Goal: Task Accomplishment & Management: Manage account settings

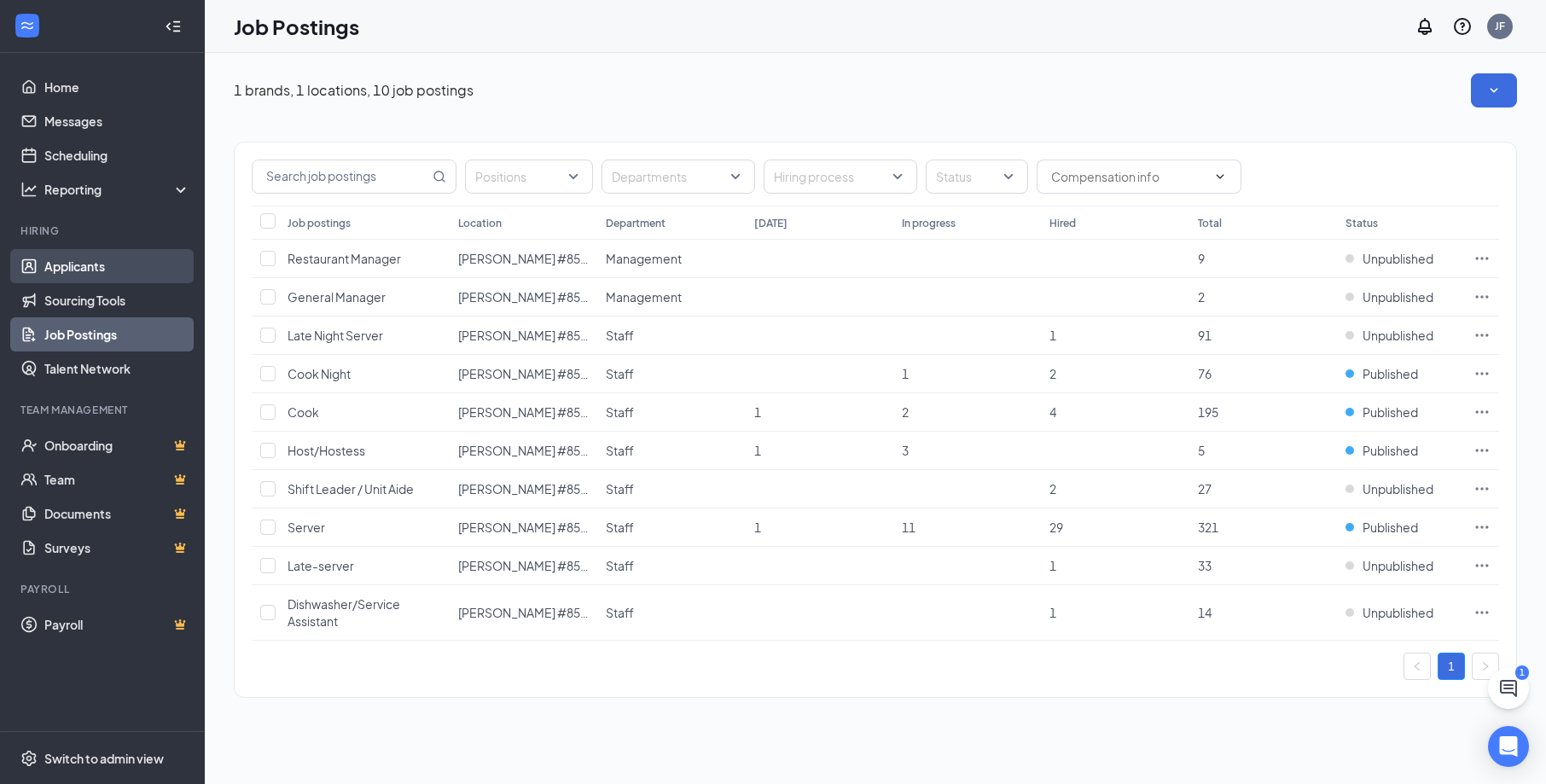
click at [143, 272] on link "Applicants" at bounding box center [117, 266] width 146 height 34
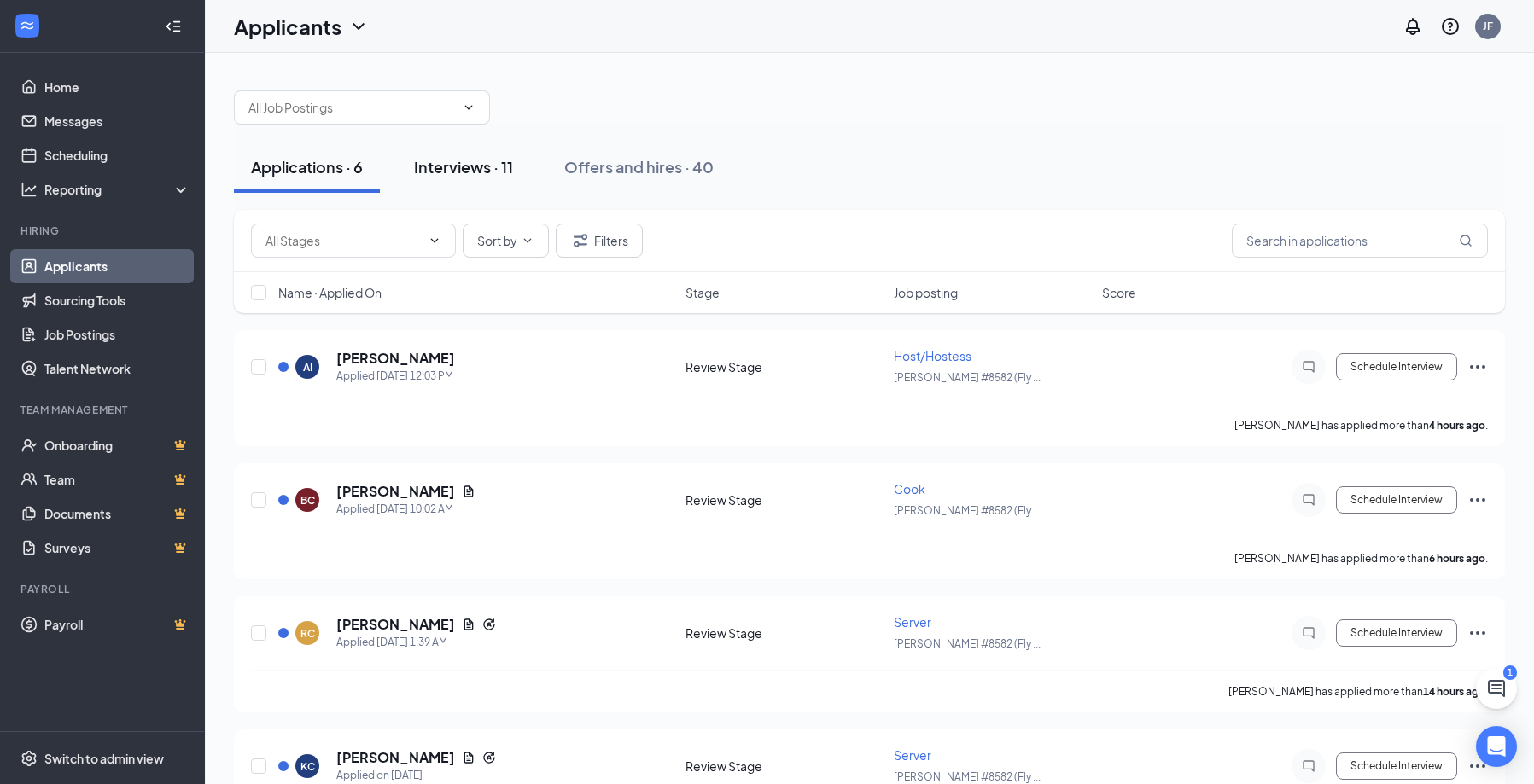
click at [482, 171] on div "Interviews · 11" at bounding box center [464, 167] width 99 height 21
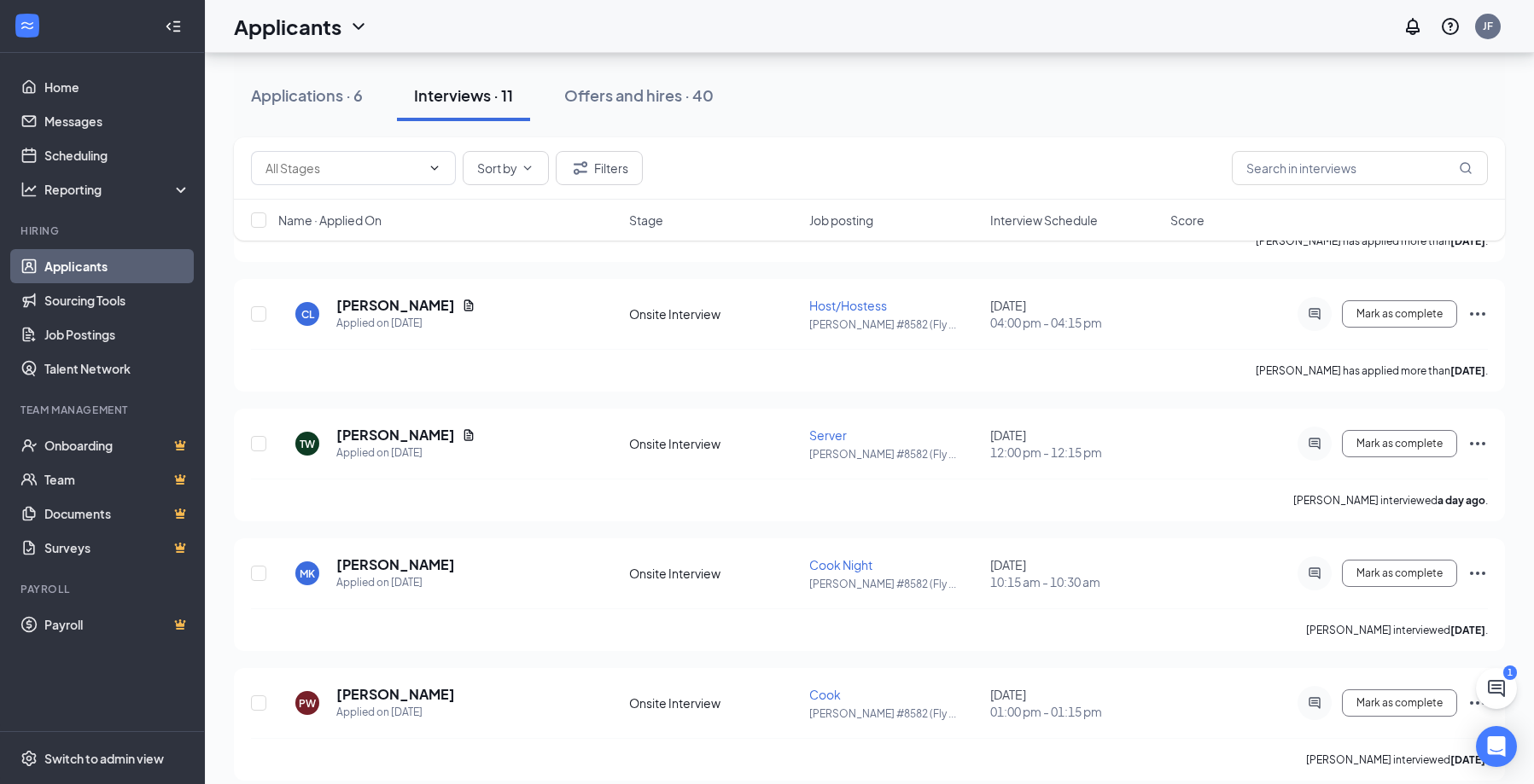
scroll to position [976, 0]
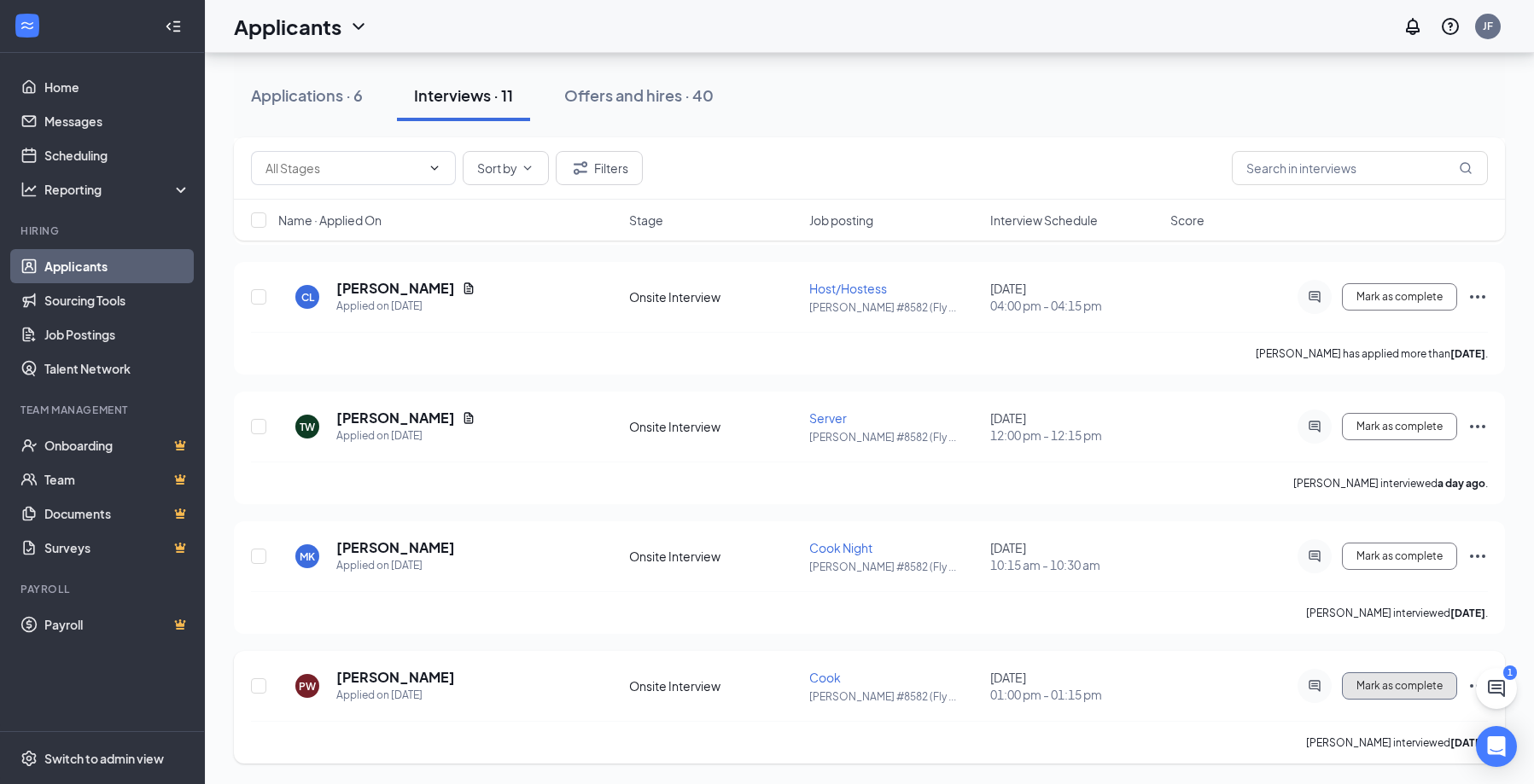
click at [1395, 693] on button "Mark as complete" at bounding box center [1399, 686] width 115 height 28
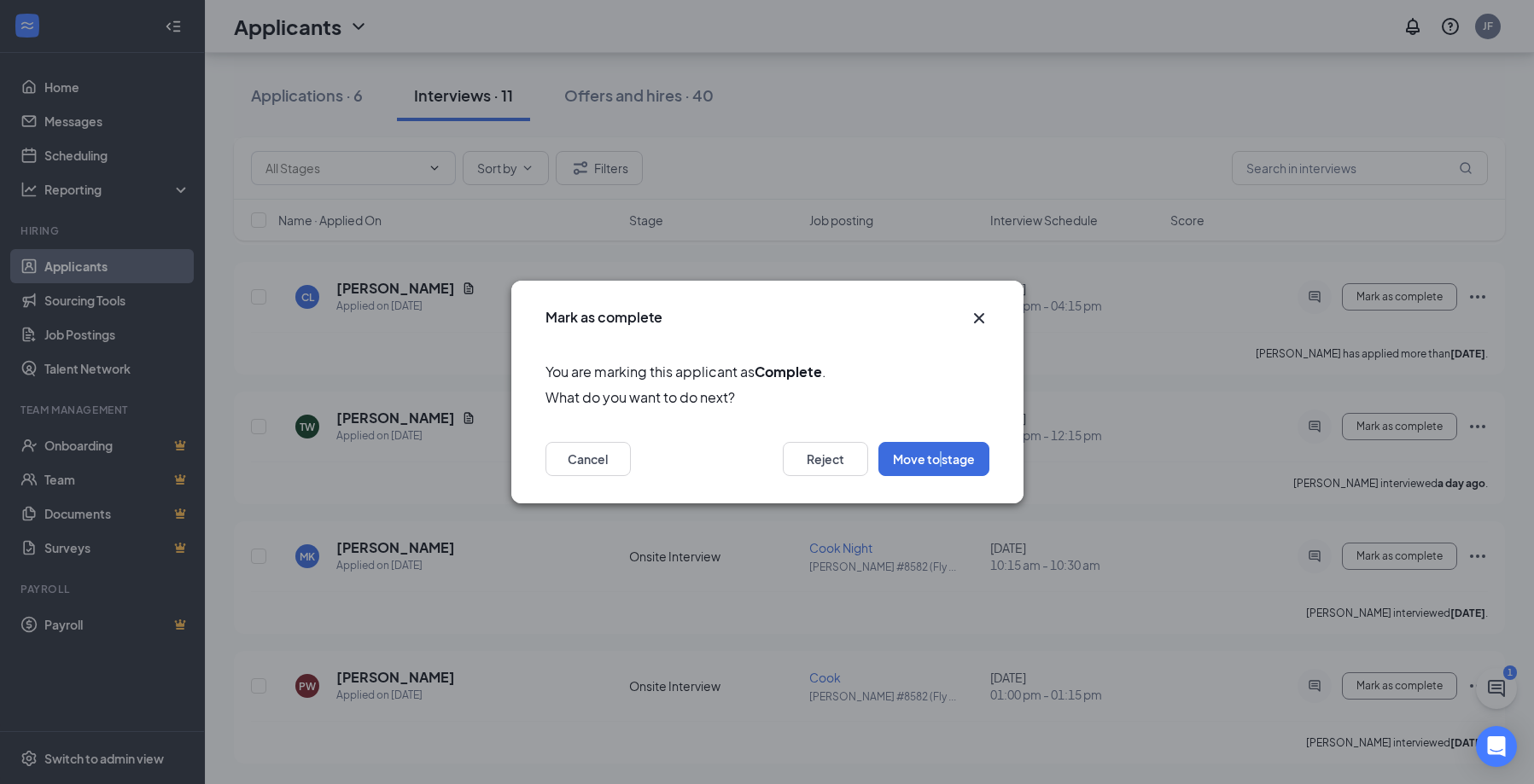
click at [942, 441] on div "Cancel Reject Move to stage" at bounding box center [767, 464] width 512 height 78
click at [956, 461] on button "Move to stage" at bounding box center [933, 458] width 111 height 34
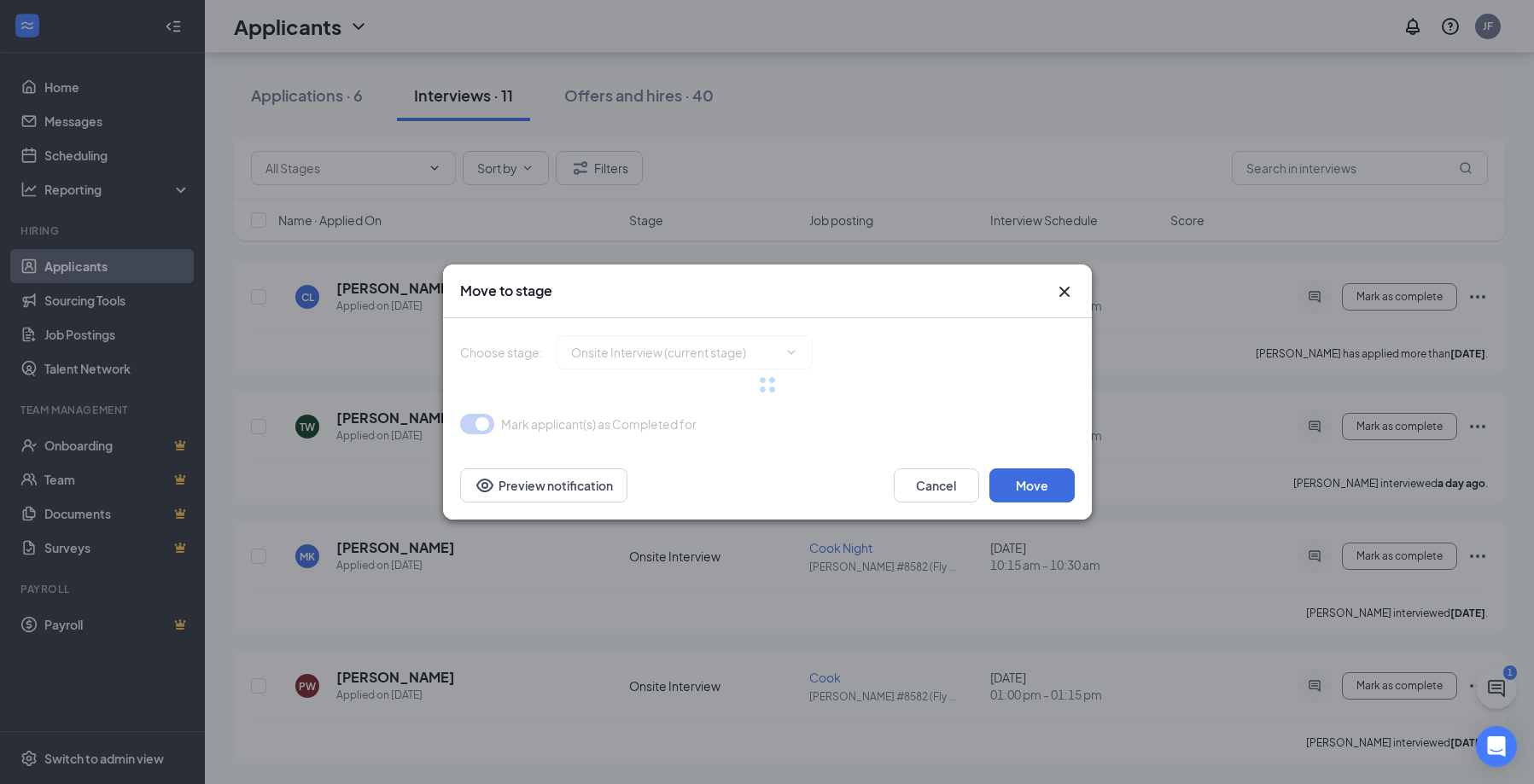
type input "Hiring Complete (final stage)"
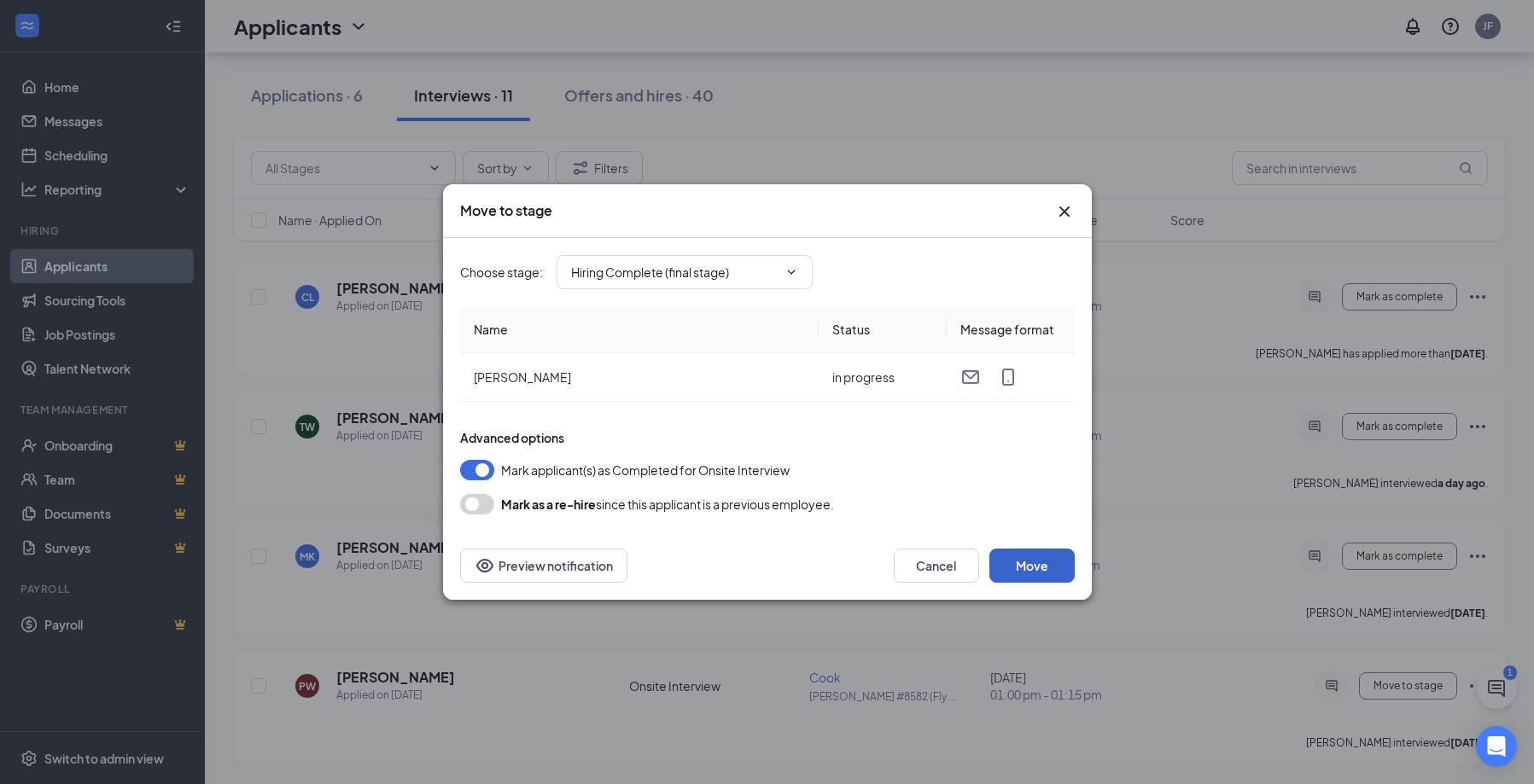
click at [1034, 565] on button "Move" at bounding box center [1032, 565] width 86 height 34
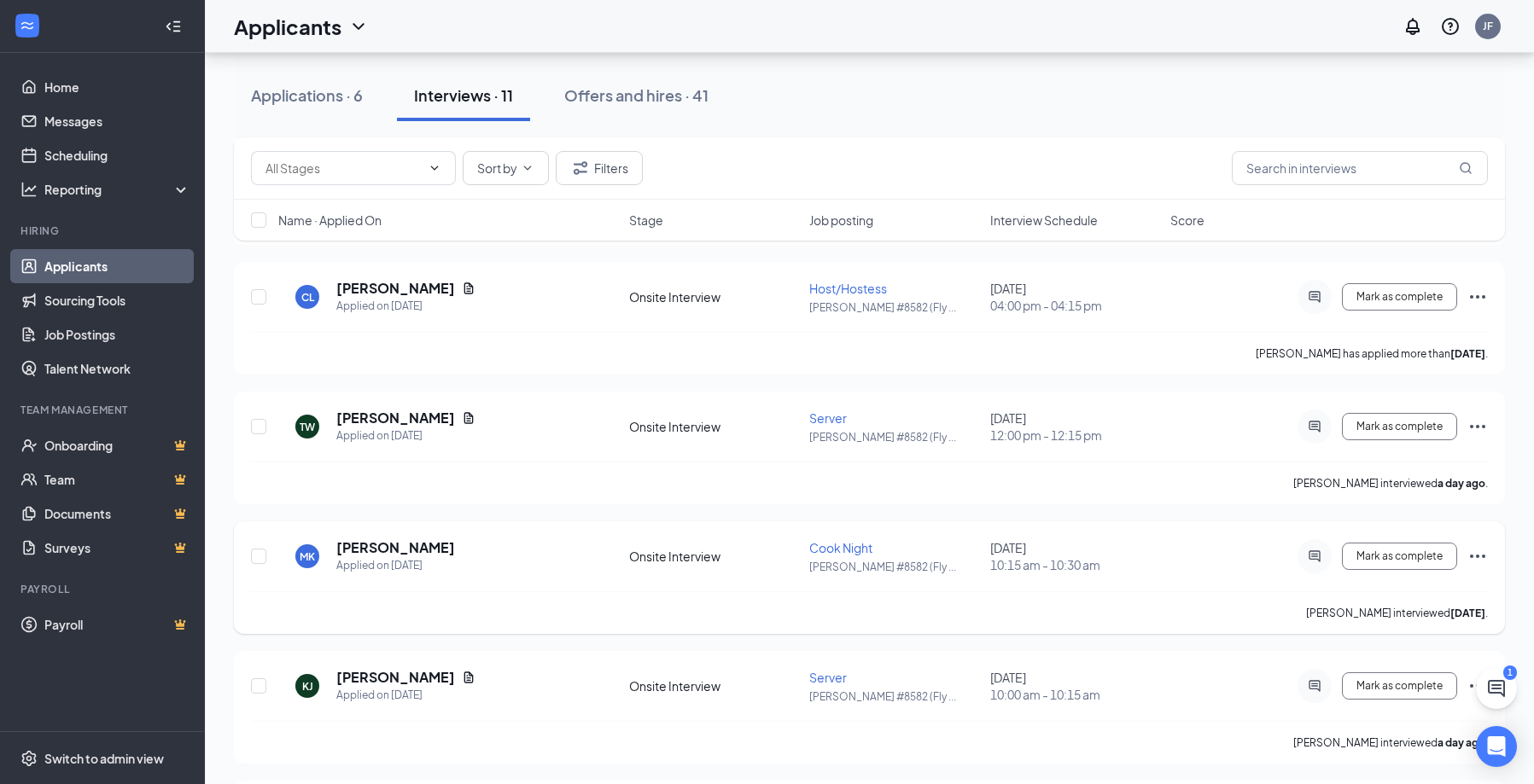
click at [1480, 551] on icon "Ellipses" at bounding box center [1477, 557] width 20 height 20
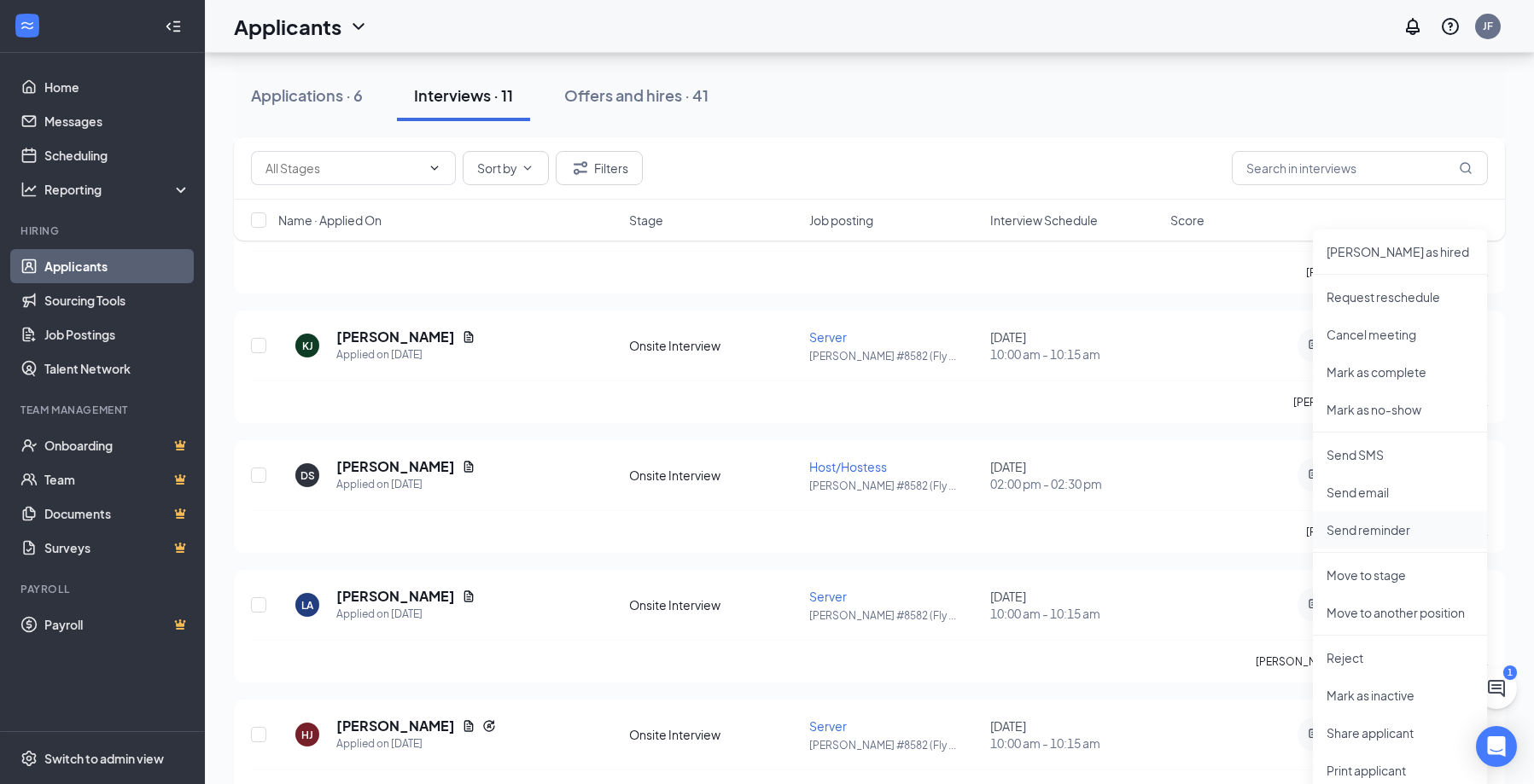
scroll to position [1318, 0]
click at [1384, 687] on p "Mark as inactive" at bounding box center [1400, 695] width 147 height 17
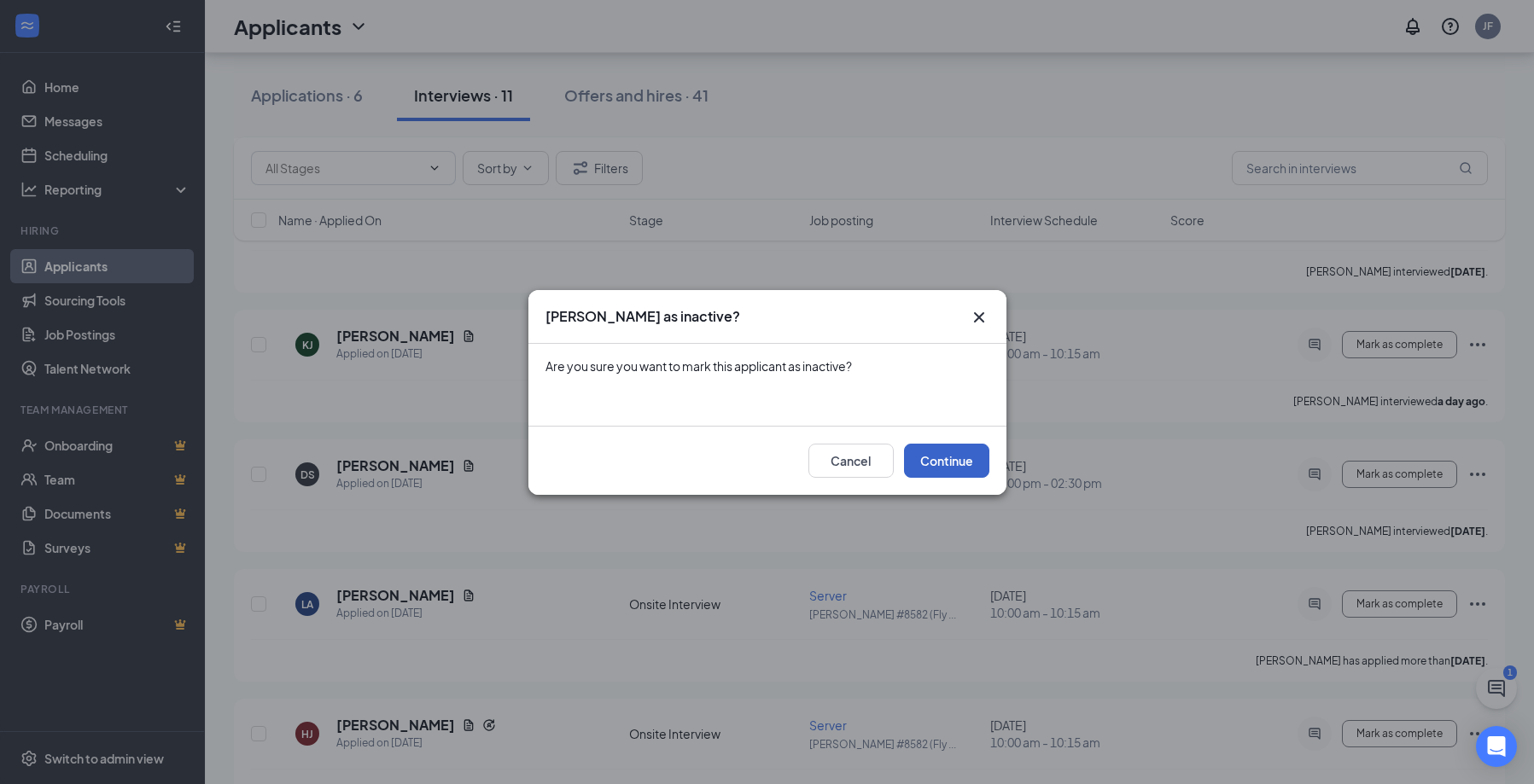
click at [971, 465] on button "Continue" at bounding box center [946, 460] width 86 height 34
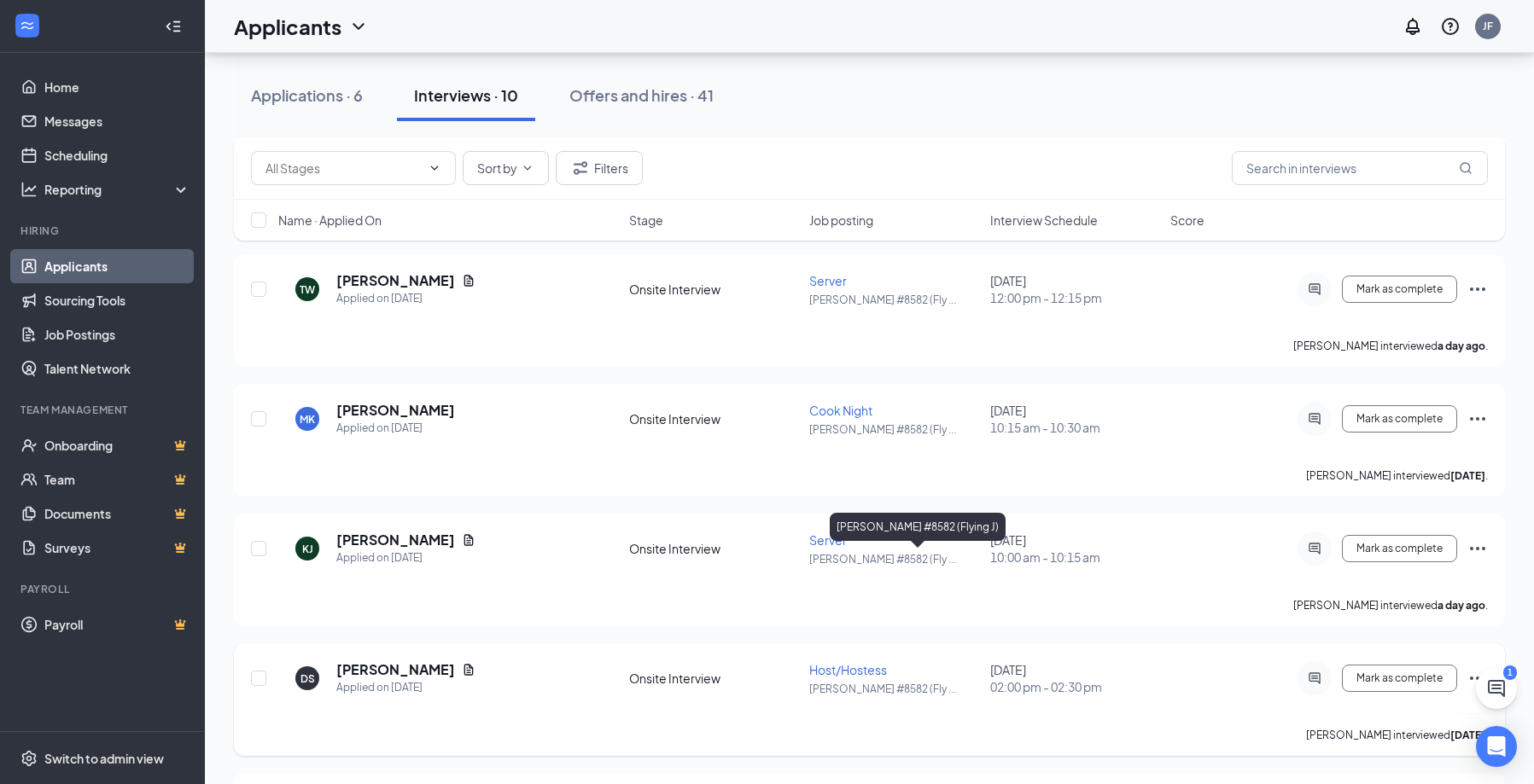
scroll to position [1076, 0]
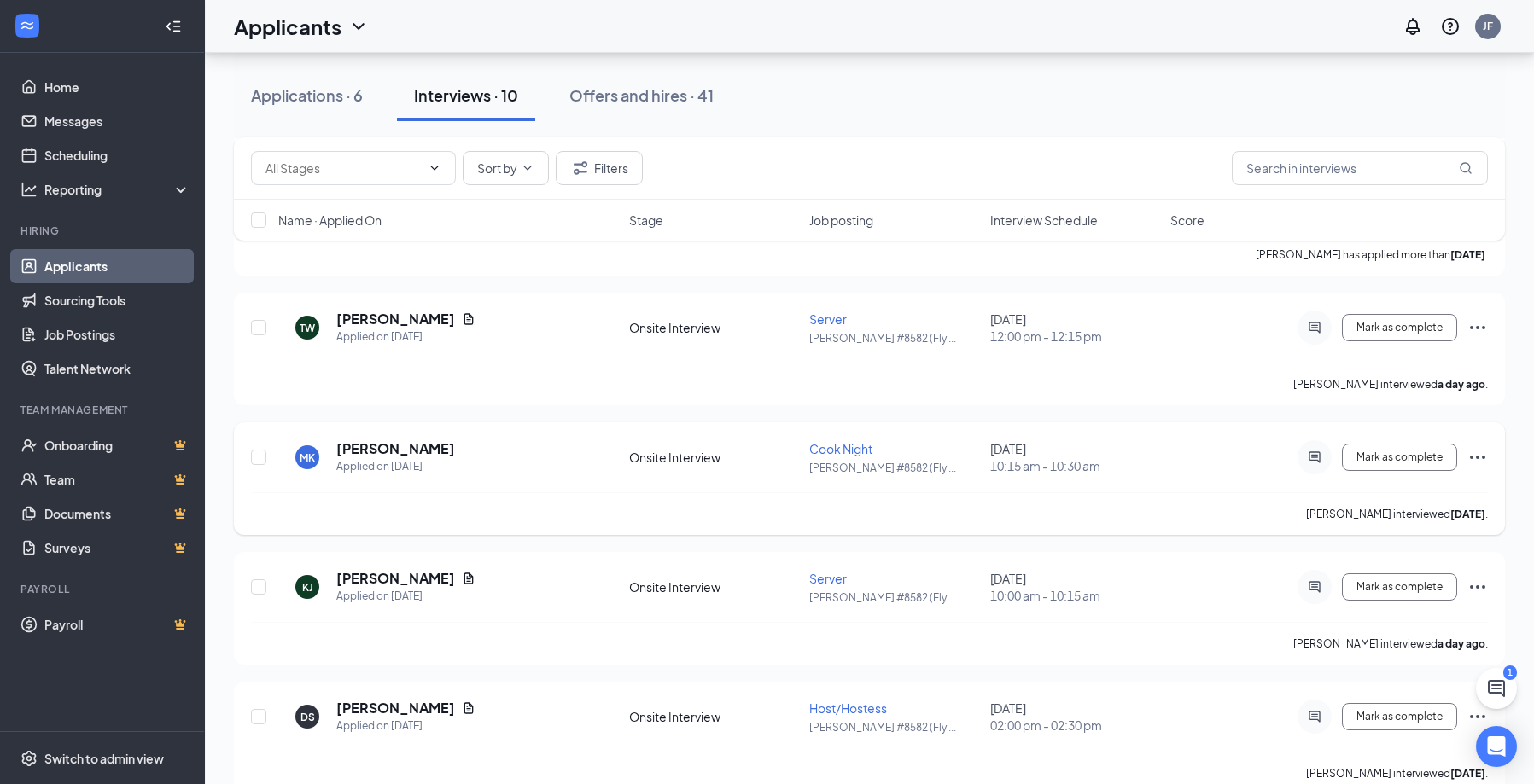
click at [1476, 455] on icon "Ellipses" at bounding box center [1477, 457] width 20 height 20
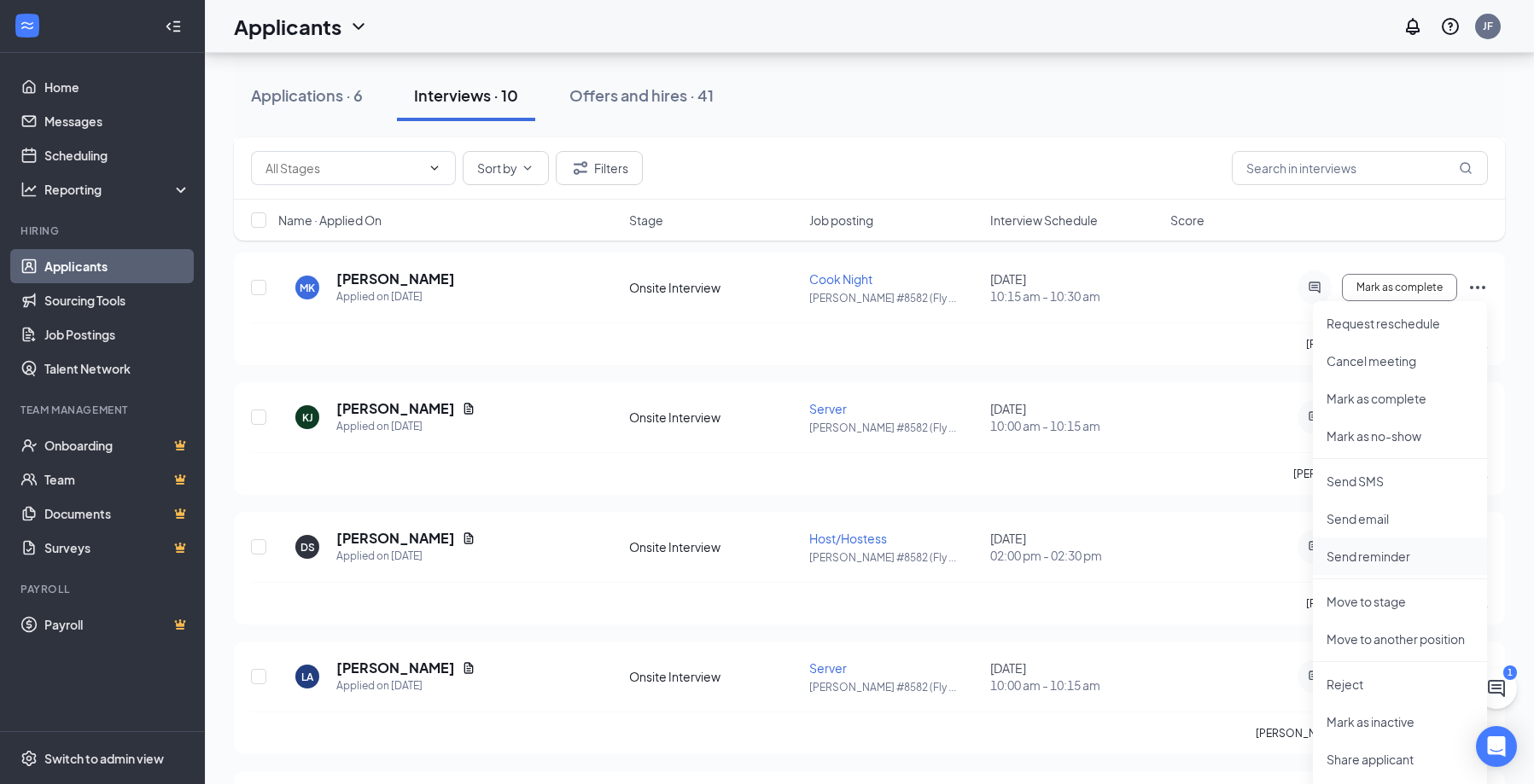
scroll to position [1246, 0]
click at [1378, 717] on p "Mark as inactive" at bounding box center [1400, 721] width 147 height 17
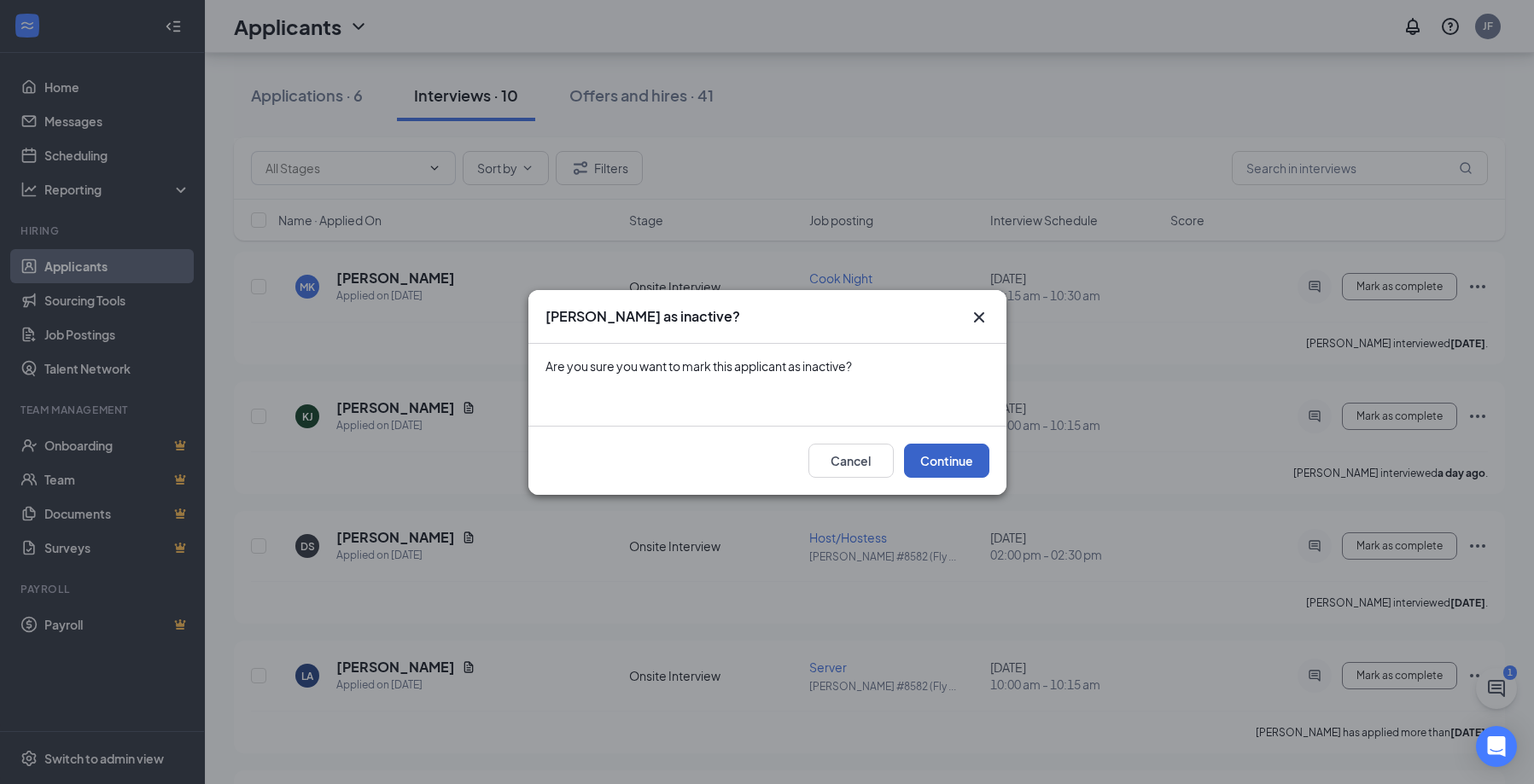
click at [963, 463] on button "Continue" at bounding box center [946, 460] width 86 height 34
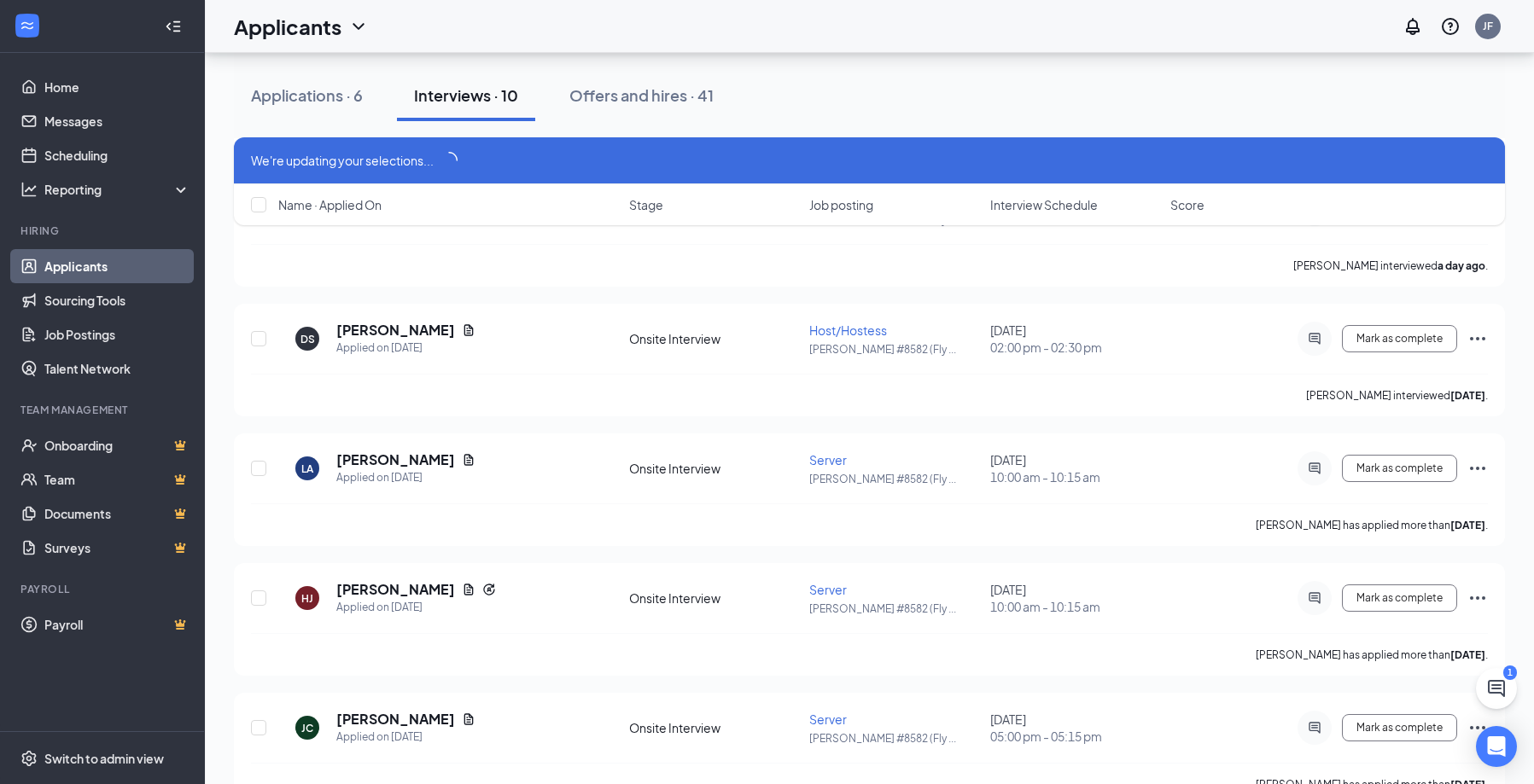
scroll to position [1536, 0]
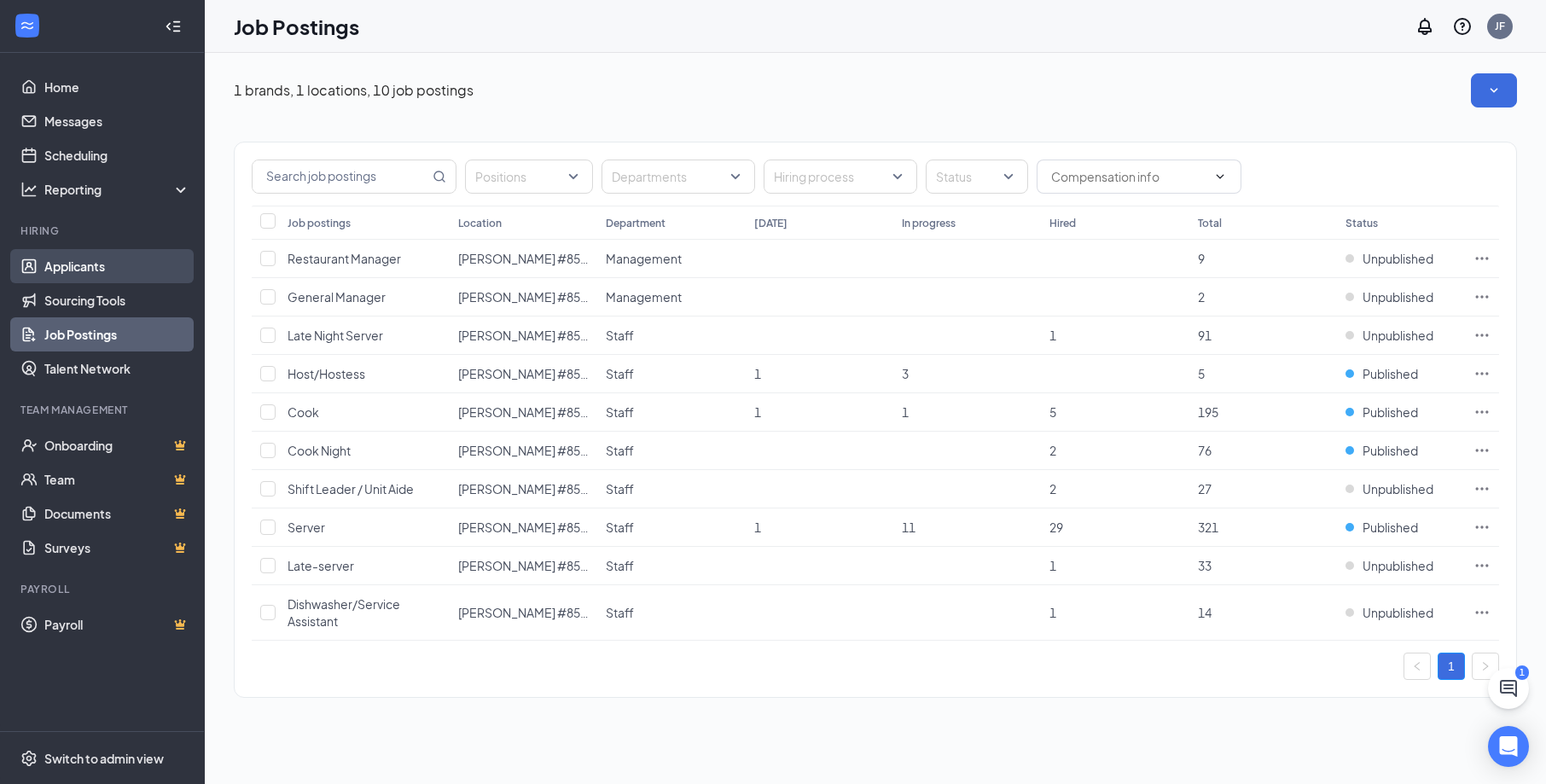
click at [143, 268] on link "Applicants" at bounding box center [117, 266] width 146 height 34
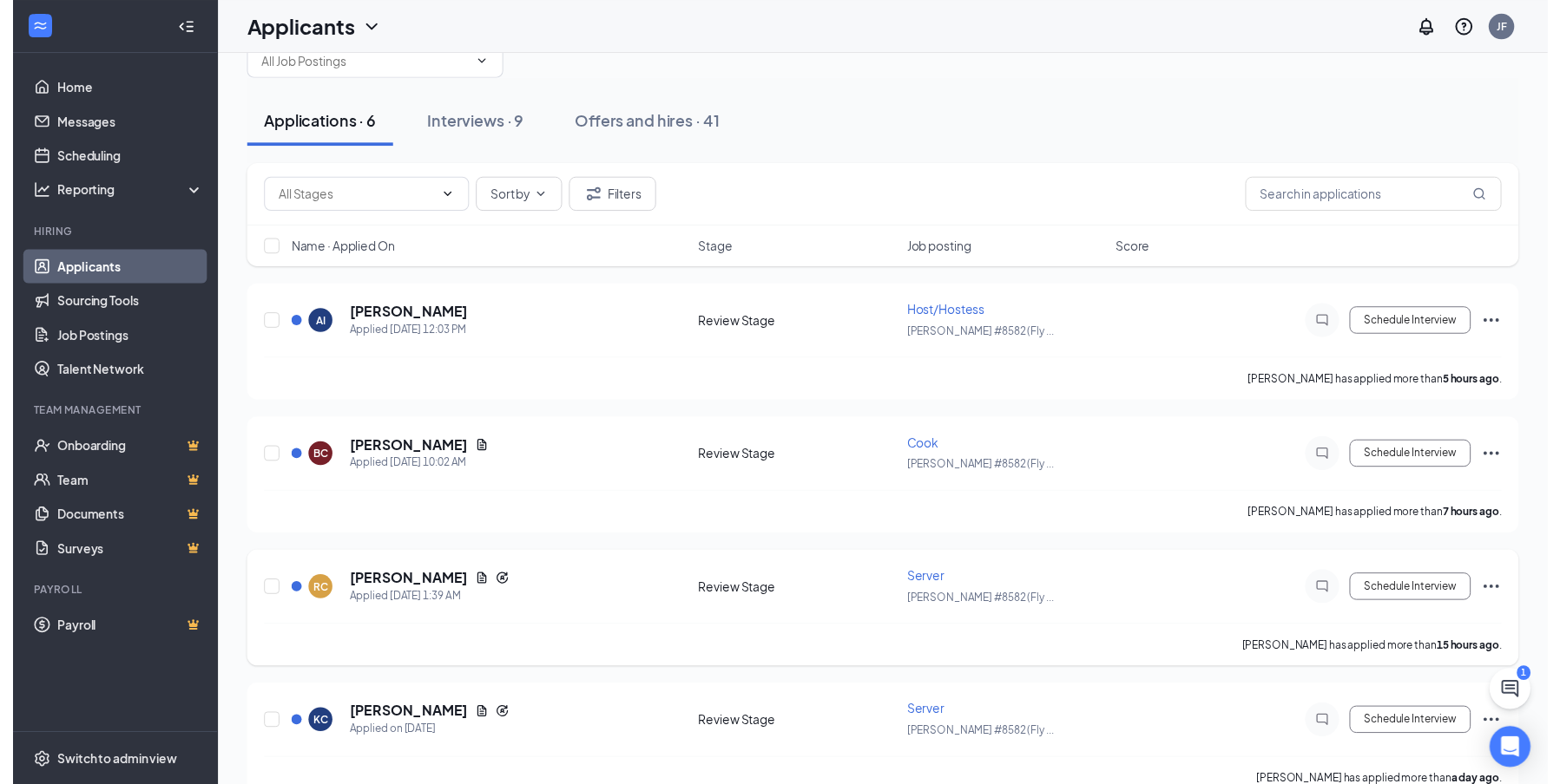
scroll to position [87, 0]
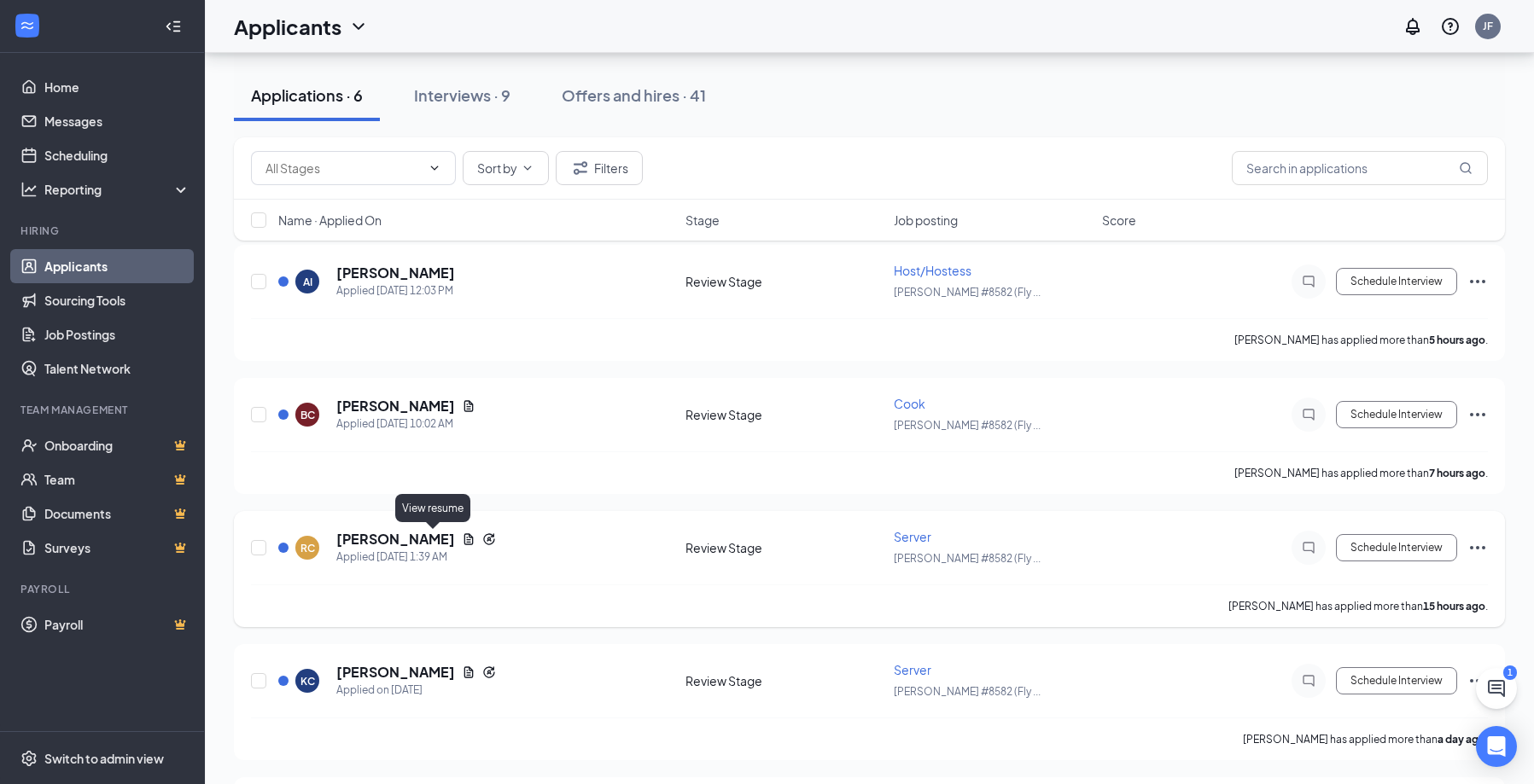
click at [465, 544] on icon "Document" at bounding box center [469, 539] width 9 height 11
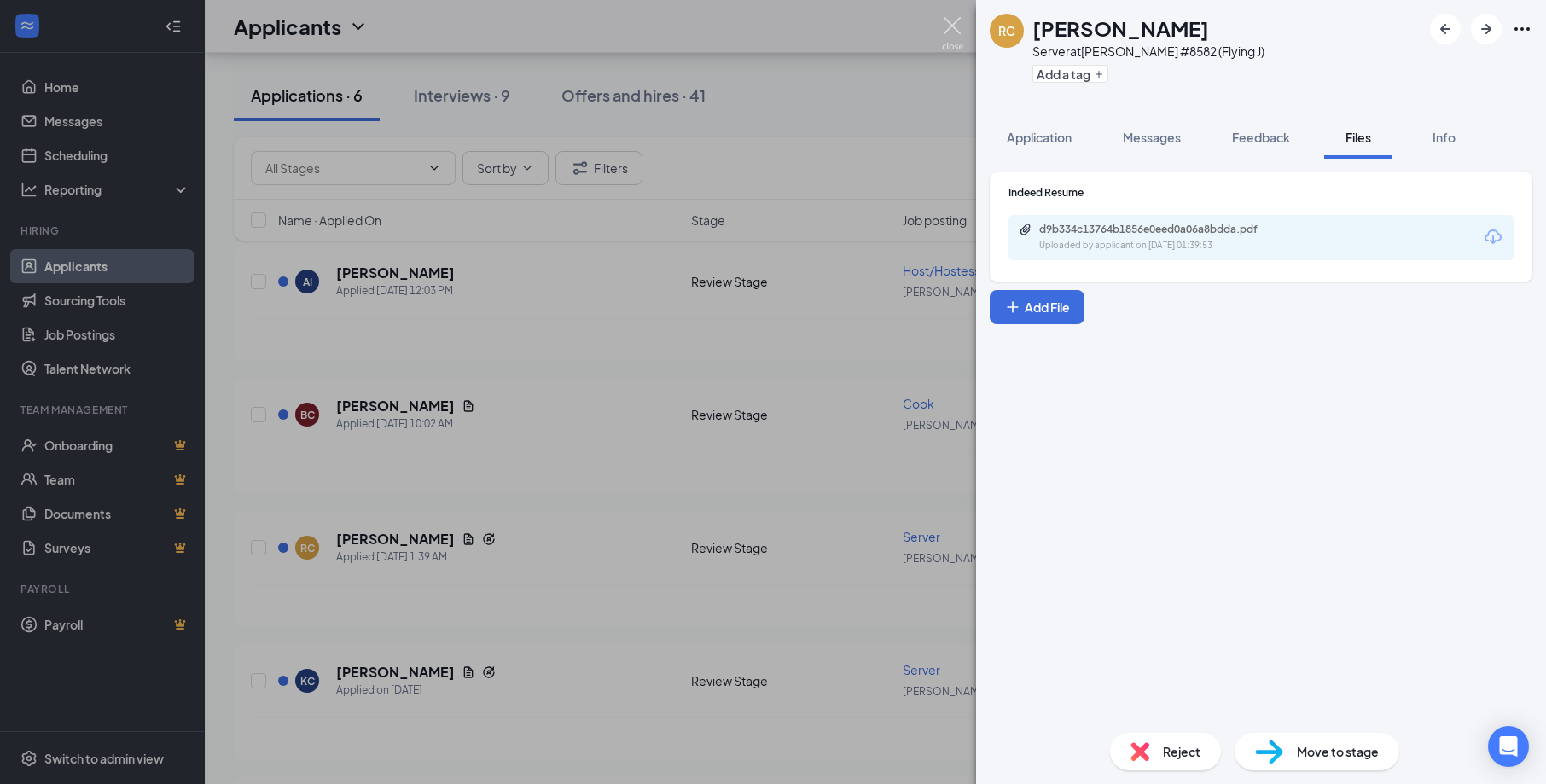
click at [955, 28] on img at bounding box center [952, 34] width 21 height 33
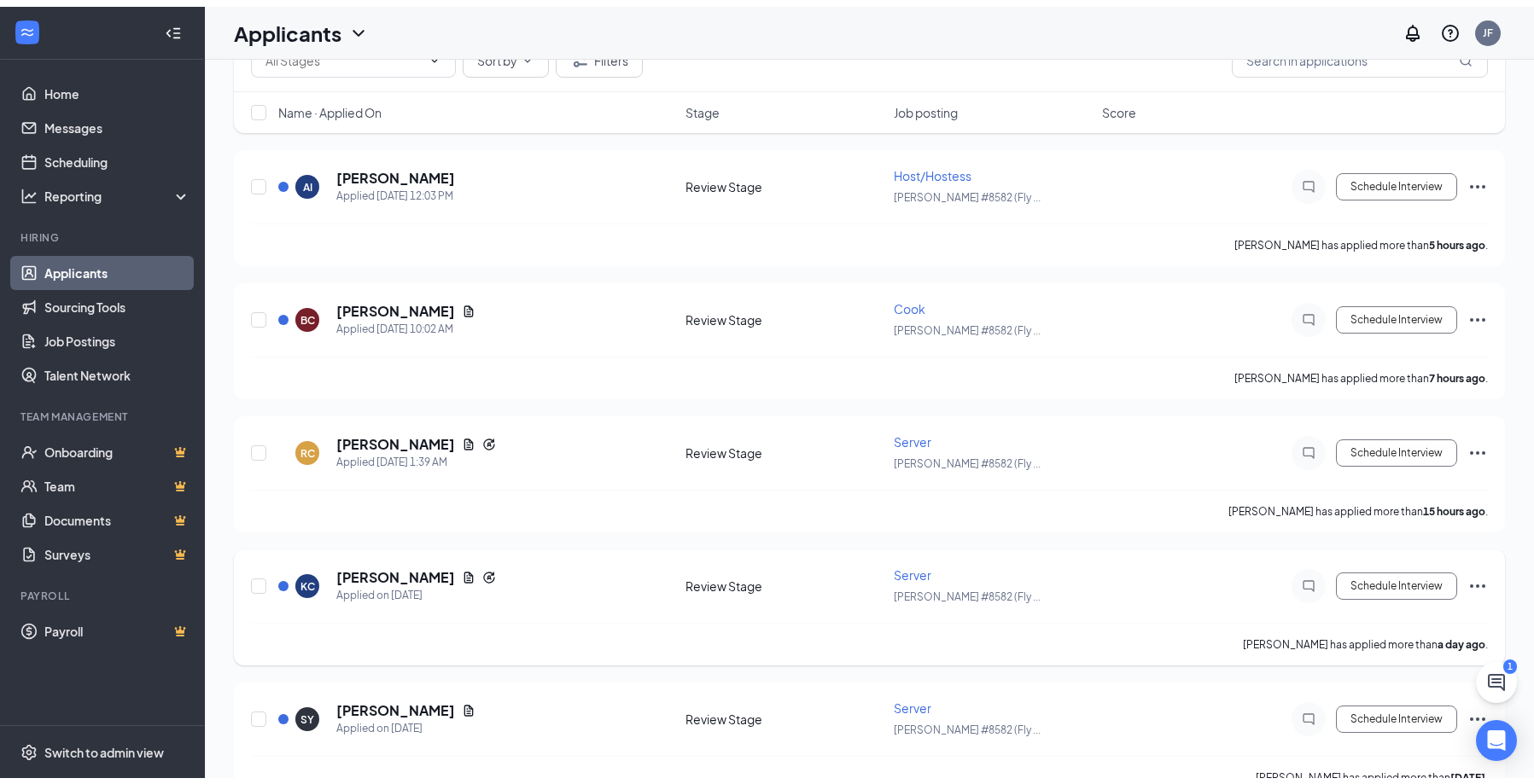
scroll to position [22, 0]
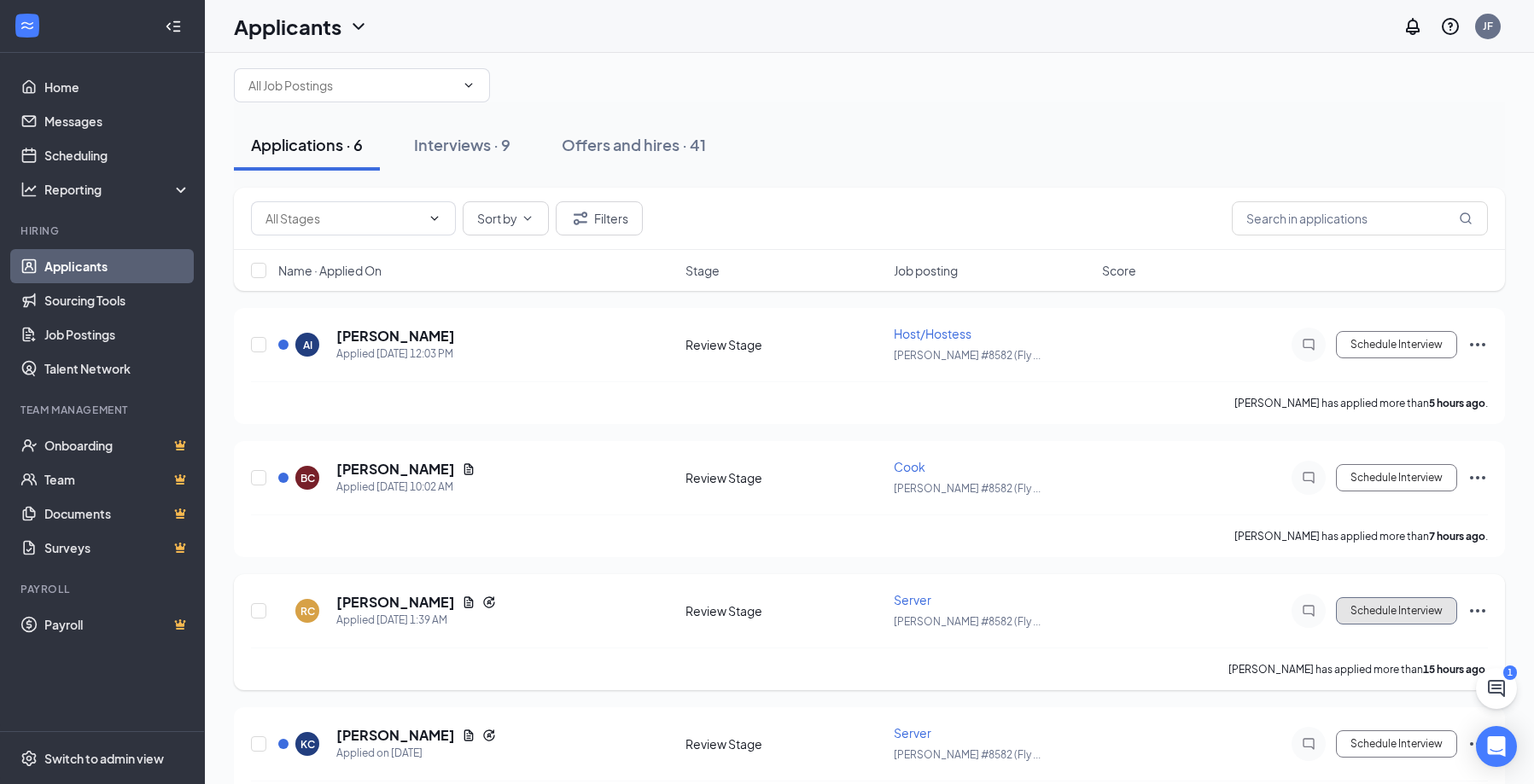
click at [1436, 607] on button "Schedule Interview" at bounding box center [1396, 611] width 121 height 28
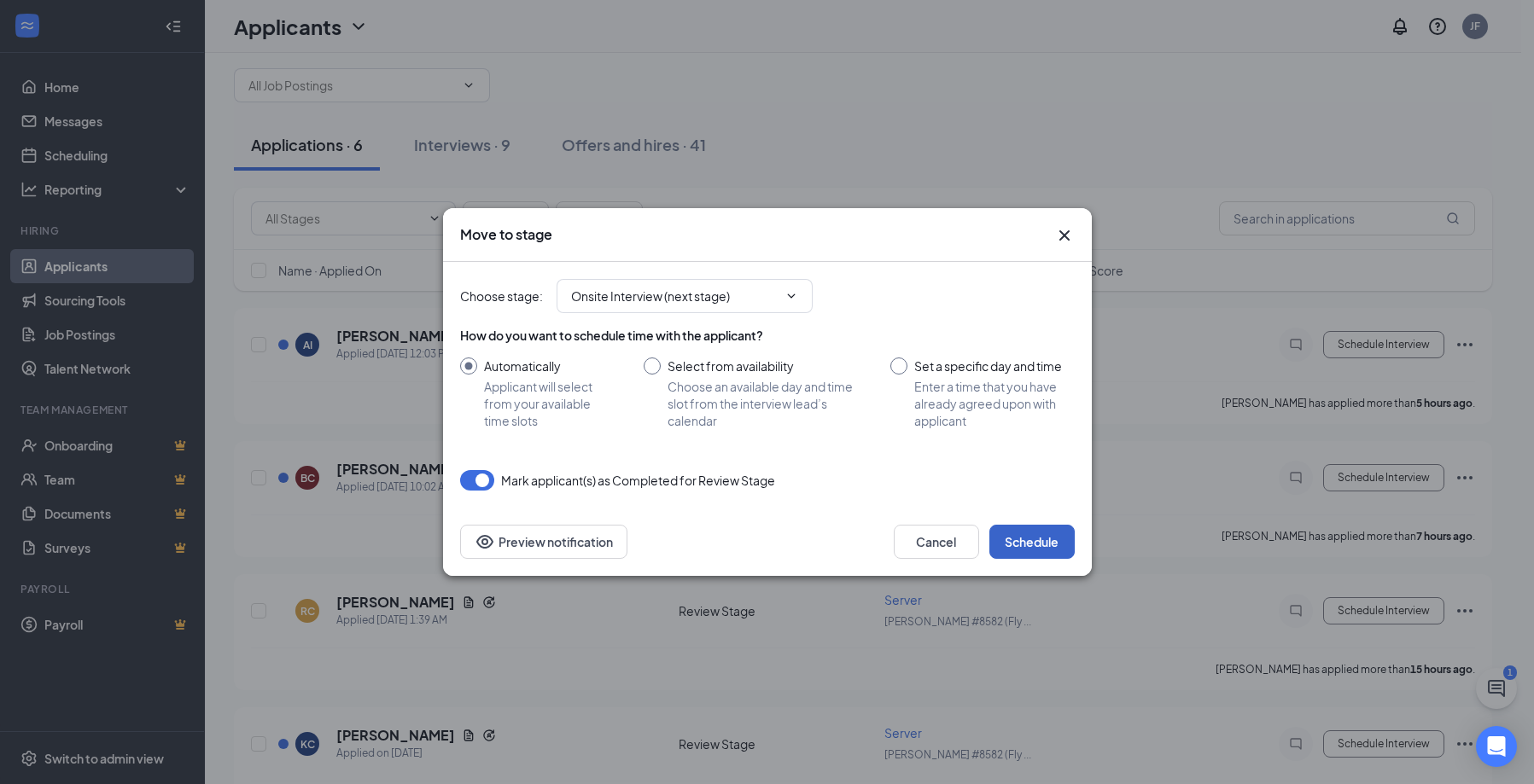
click at [1029, 535] on button "Schedule" at bounding box center [1032, 541] width 86 height 34
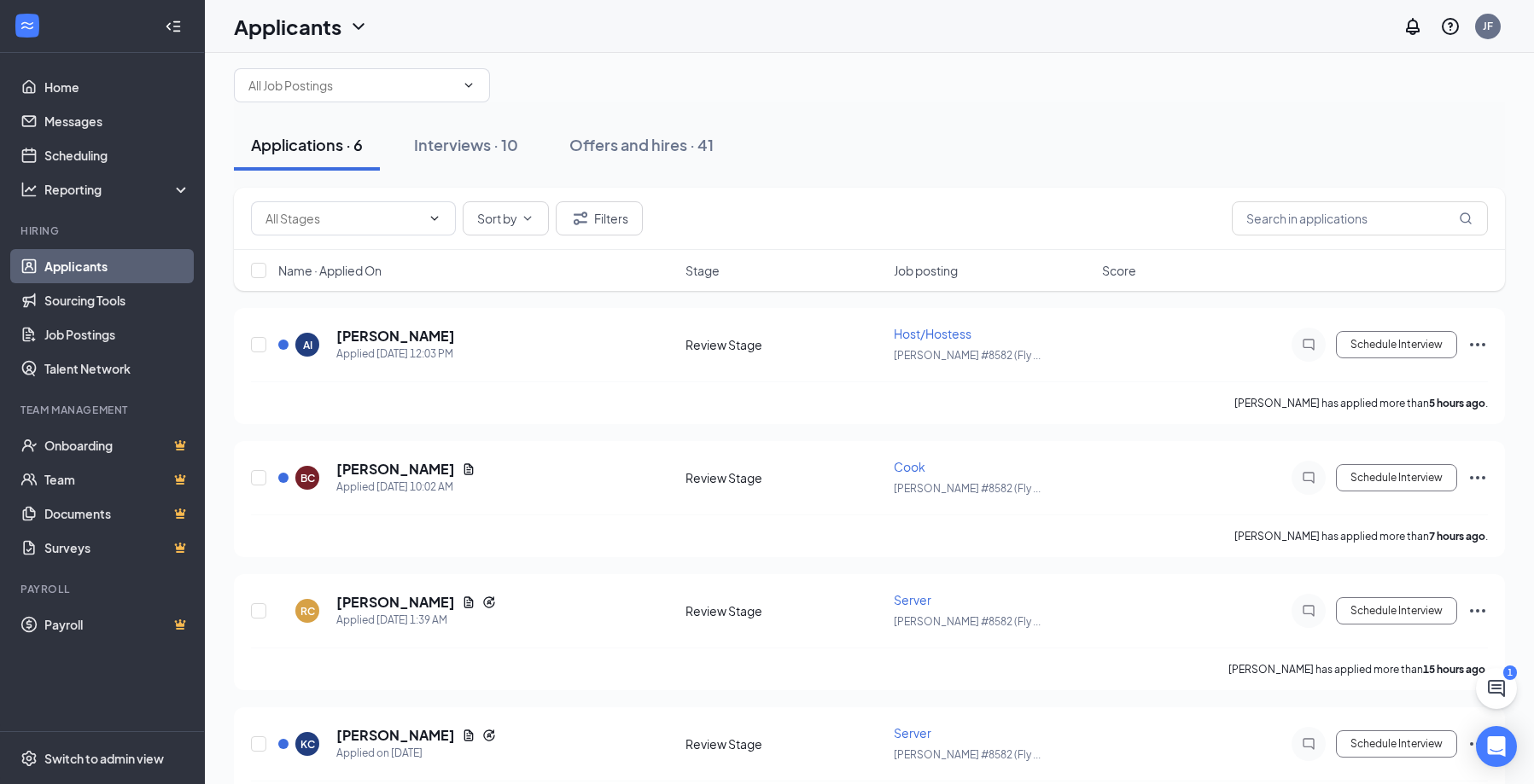
click at [474, 138] on div "Interviews · 10" at bounding box center [466, 144] width 104 height 21
